Goal: Navigation & Orientation: Go to known website

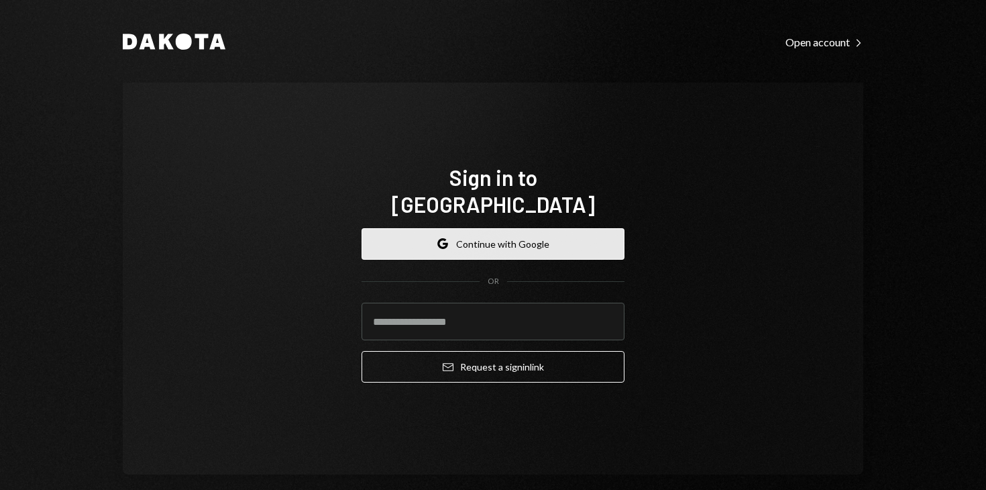
click at [507, 229] on button "Google Continue with Google" at bounding box center [493, 244] width 263 height 32
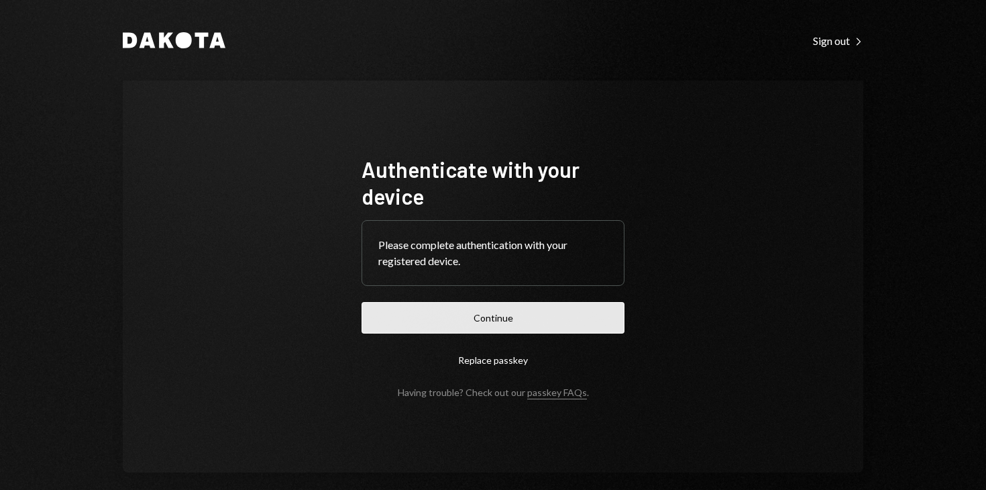
click at [482, 311] on button "Continue" at bounding box center [493, 318] width 263 height 32
